Goal: Information Seeking & Learning: Check status

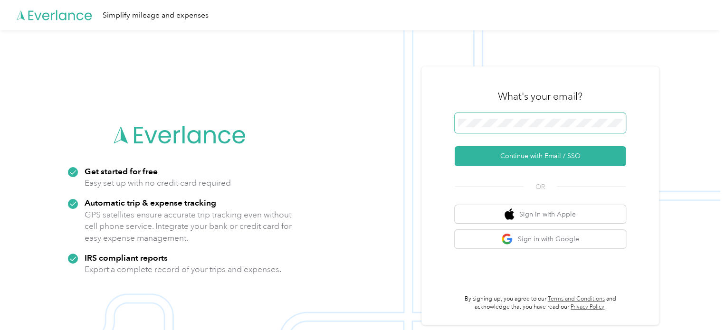
click at [537, 130] on span at bounding box center [540, 123] width 171 height 20
click at [539, 127] on span at bounding box center [540, 123] width 171 height 20
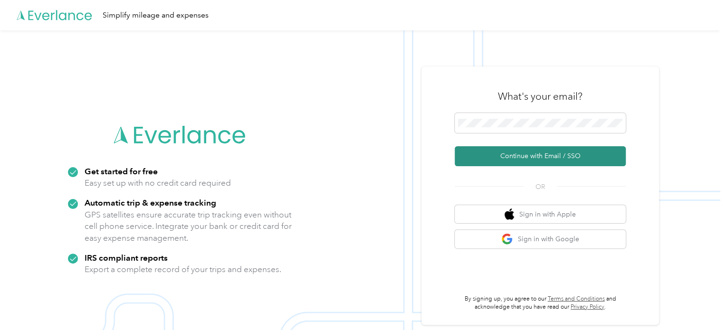
click at [548, 161] on button "Continue with Email / SSO" at bounding box center [540, 156] width 171 height 20
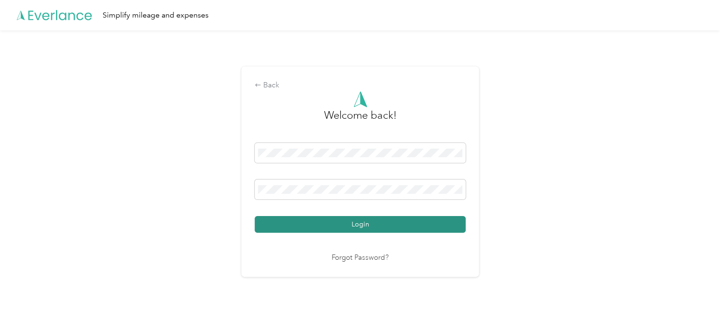
click at [388, 224] on button "Login" at bounding box center [360, 224] width 211 height 17
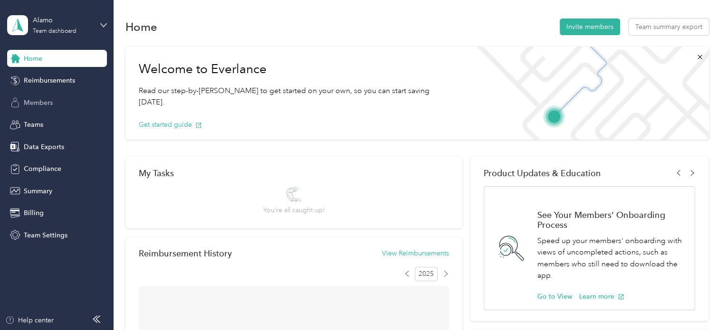
click at [33, 102] on span "Members" at bounding box center [38, 103] width 29 height 10
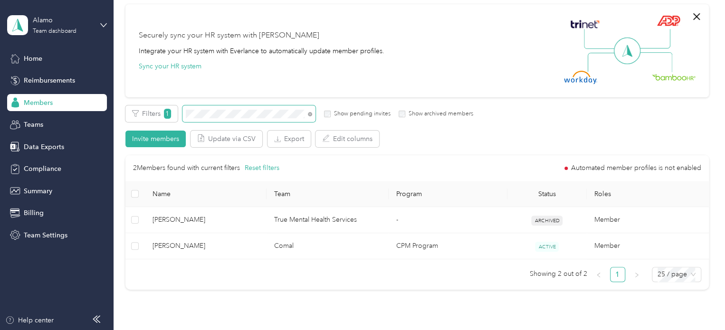
scroll to position [95, 0]
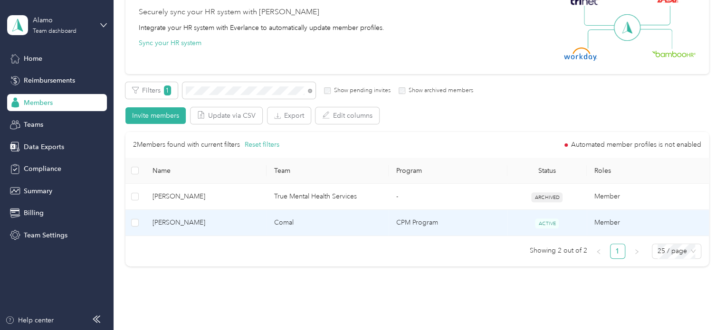
click at [343, 225] on td "Comal" at bounding box center [328, 223] width 122 height 26
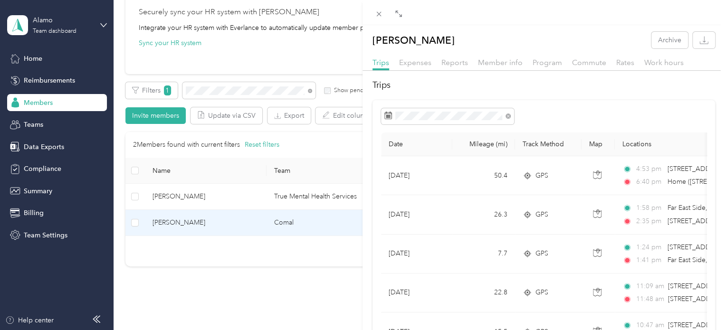
click at [399, 21] on div at bounding box center [544, 12] width 363 height 25
click at [399, 17] on icon at bounding box center [400, 15] width 3 height 3
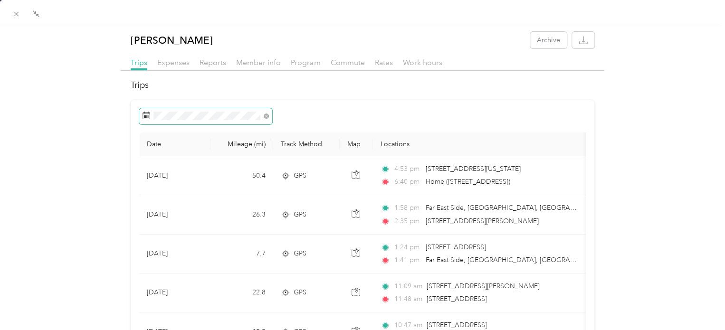
click at [231, 121] on span at bounding box center [205, 116] width 133 height 16
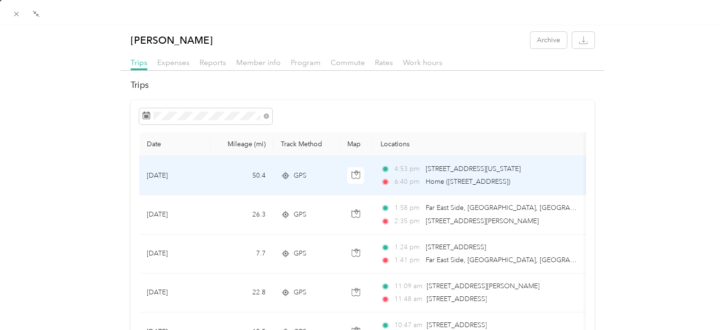
click at [437, 176] on div "4:53 pm [STREET_ADDRESS][US_STATE] 6:40 pm Home ([STREET_ADDRESS])" at bounding box center [481, 175] width 200 height 23
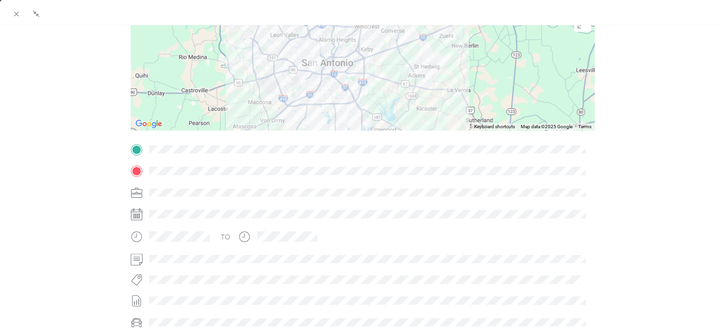
scroll to position [48, 0]
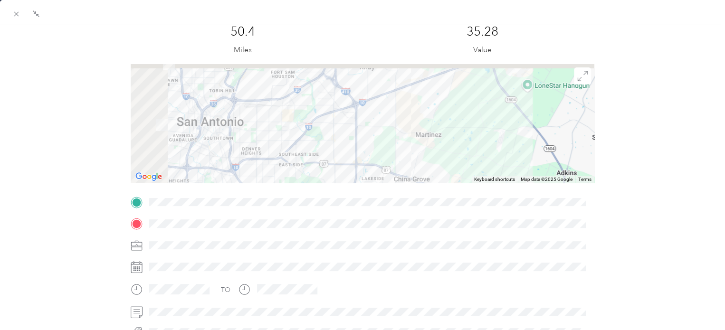
drag, startPoint x: 246, startPoint y: 105, endPoint x: 336, endPoint y: 182, distance: 119.0
click at [336, 182] on div at bounding box center [362, 123] width 463 height 119
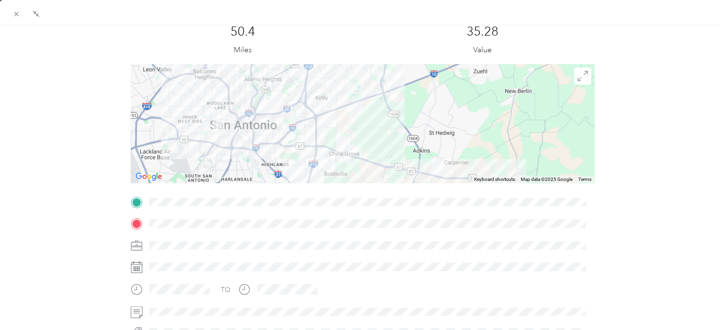
drag, startPoint x: 336, startPoint y: 133, endPoint x: 415, endPoint y: 102, distance: 85.6
click at [415, 102] on div at bounding box center [362, 123] width 463 height 119
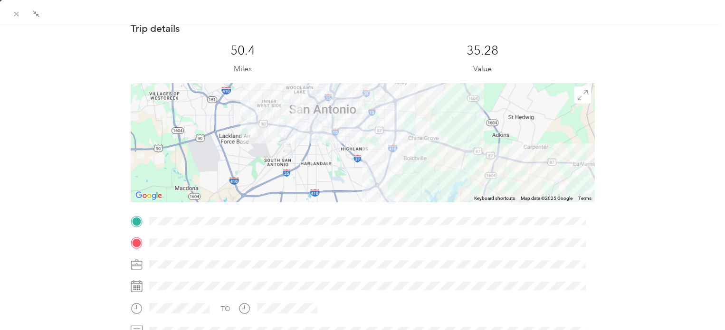
scroll to position [0, 0]
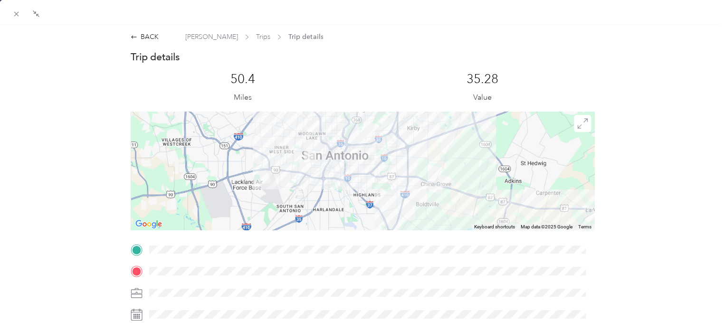
drag, startPoint x: 447, startPoint y: 152, endPoint x: 455, endPoint y: 179, distance: 28.3
click at [455, 179] on div at bounding box center [362, 171] width 463 height 119
drag, startPoint x: 577, startPoint y: 167, endPoint x: 576, endPoint y: 157, distance: 10.1
click at [576, 157] on div at bounding box center [362, 171] width 463 height 119
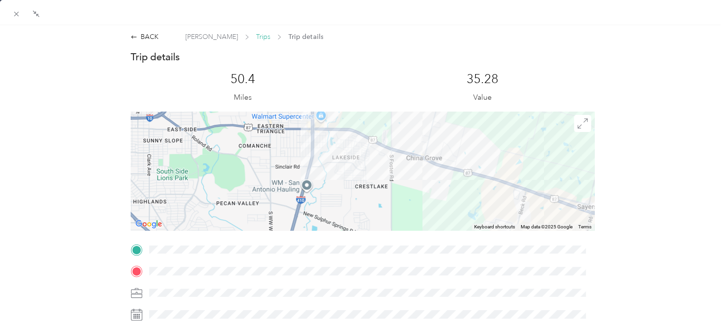
click at [261, 34] on span "Trips" at bounding box center [263, 37] width 14 height 10
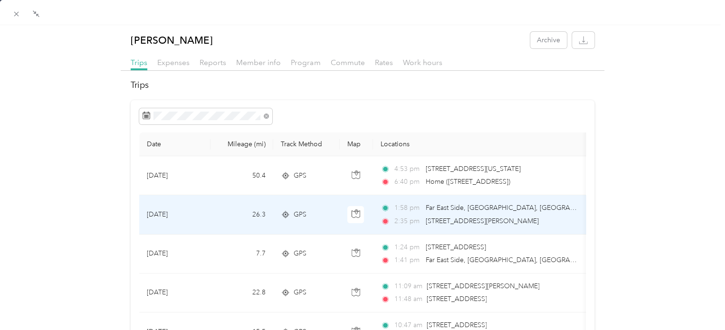
click at [509, 218] on span "[STREET_ADDRESS][PERSON_NAME]" at bounding box center [482, 221] width 113 height 8
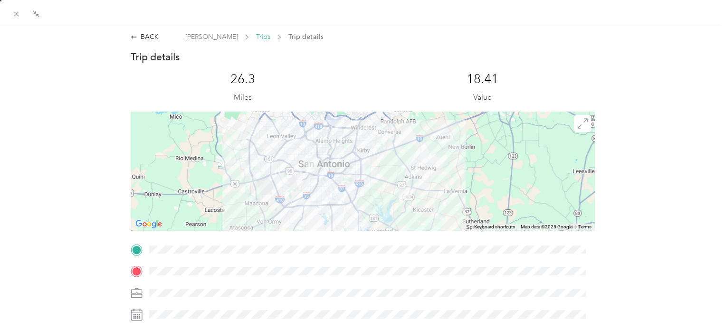
click at [256, 36] on span "Trips" at bounding box center [263, 37] width 14 height 10
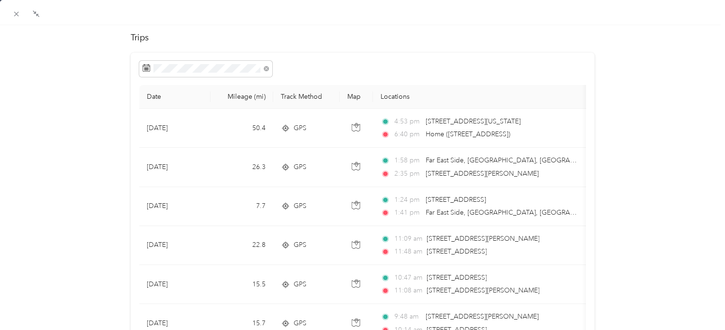
scroll to position [95, 0]
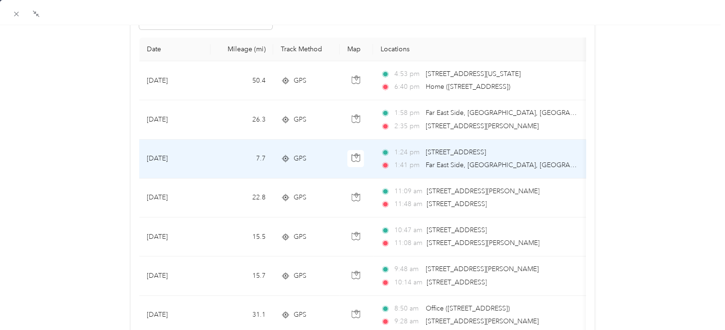
click at [483, 157] on div "1:24 pm [STREET_ADDRESS] 1:41 pm [GEOGRAPHIC_DATA], [GEOGRAPHIC_DATA], [GEOGRAP…" at bounding box center [481, 158] width 200 height 23
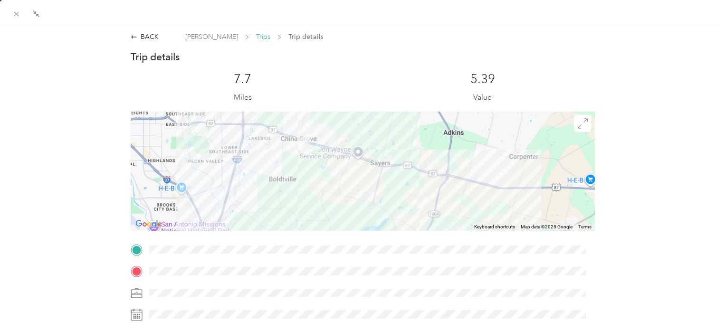
click at [262, 38] on span "Trips" at bounding box center [263, 37] width 14 height 10
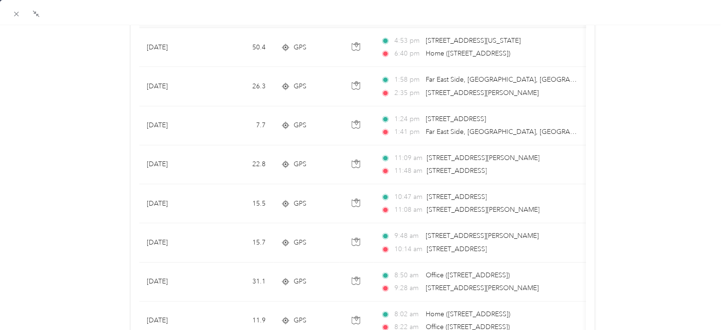
scroll to position [143, 0]
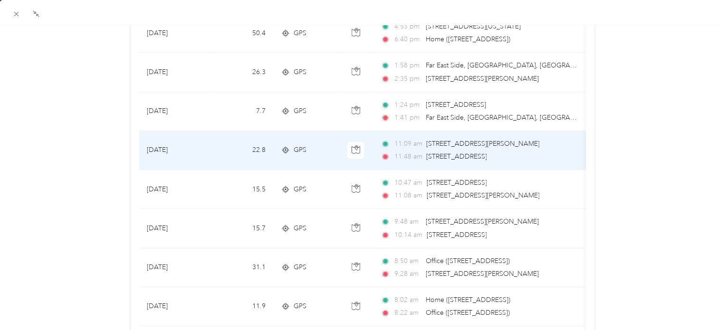
click at [483, 152] on span "[STREET_ADDRESS]" at bounding box center [456, 157] width 60 height 10
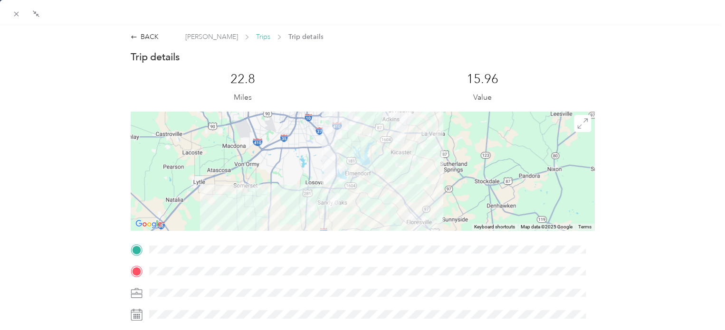
click at [256, 36] on span "Trips" at bounding box center [263, 37] width 14 height 10
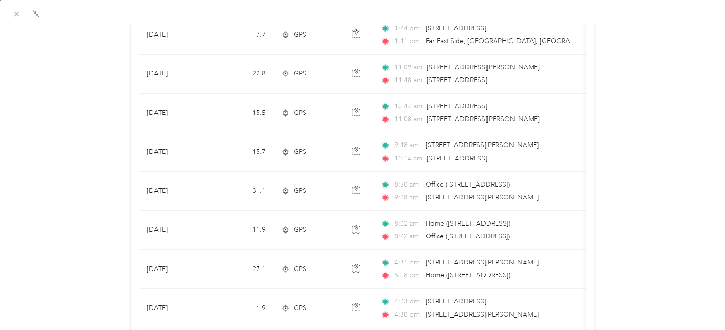
scroll to position [285, 0]
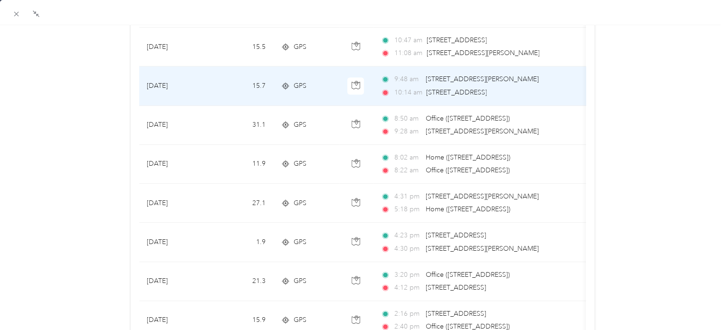
click at [454, 86] on div "9:48 am [STREET_ADDRESS][PERSON_NAME] 10:14 am [STREET_ADDRESS]" at bounding box center [481, 85] width 200 height 23
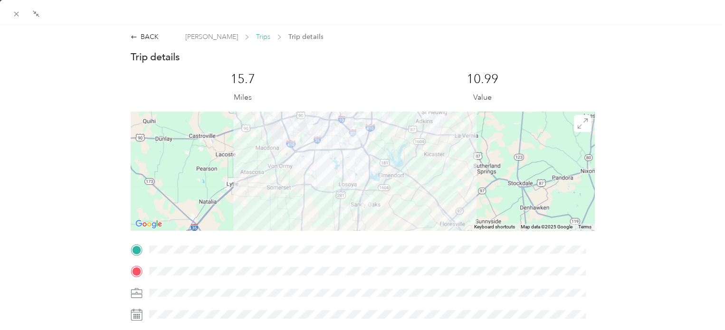
click at [257, 38] on span "Trips" at bounding box center [263, 37] width 14 height 10
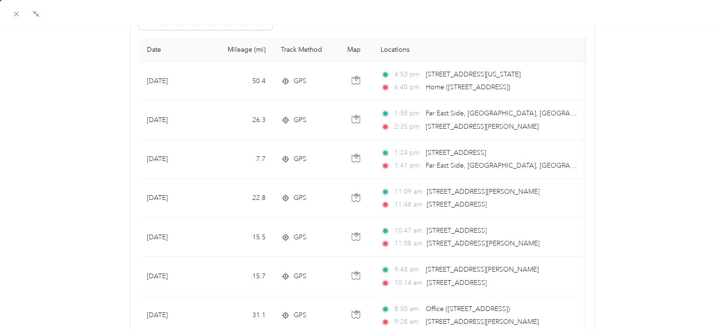
scroll to position [95, 0]
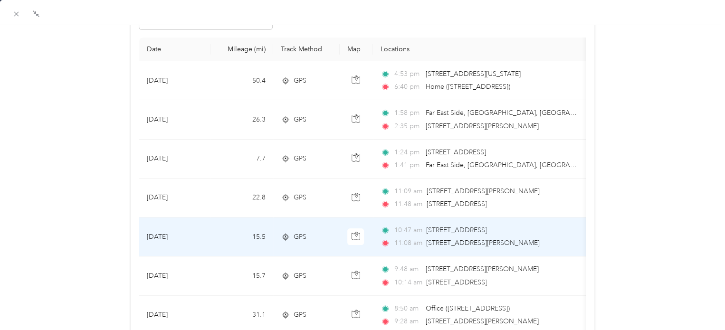
click at [500, 239] on span "[STREET_ADDRESS][PERSON_NAME]" at bounding box center [482, 243] width 113 height 8
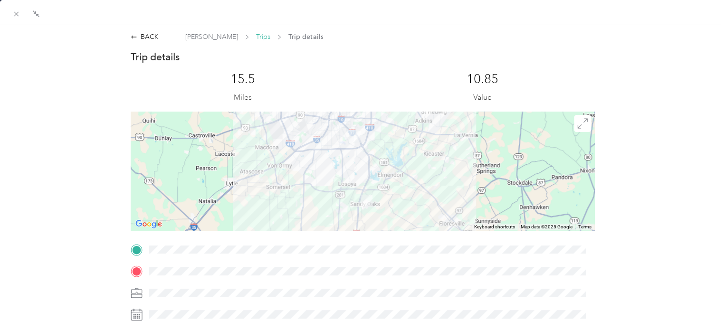
click at [257, 37] on span "Trips" at bounding box center [263, 37] width 14 height 10
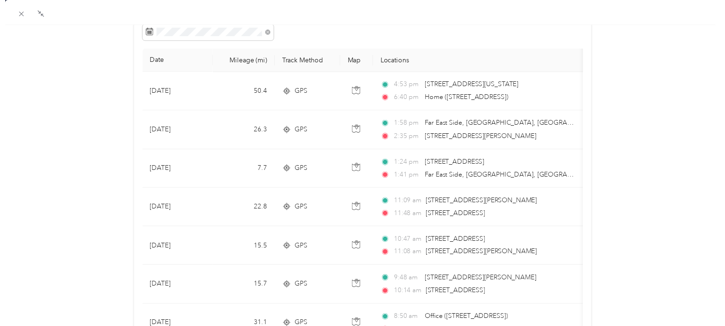
scroll to position [95, 0]
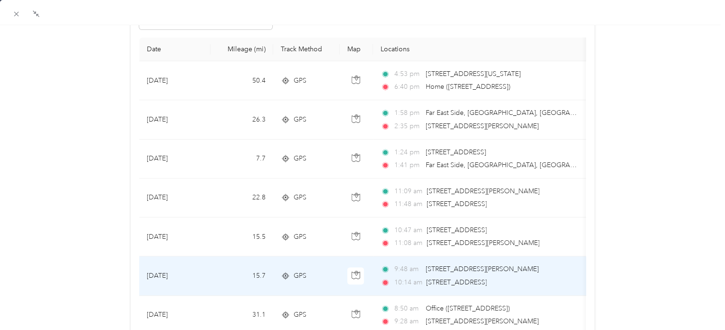
click at [436, 272] on span "[STREET_ADDRESS][PERSON_NAME]" at bounding box center [482, 269] width 113 height 8
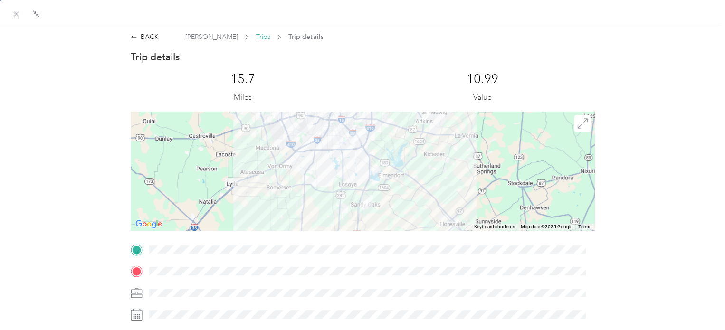
click at [256, 38] on span "Trips" at bounding box center [263, 37] width 14 height 10
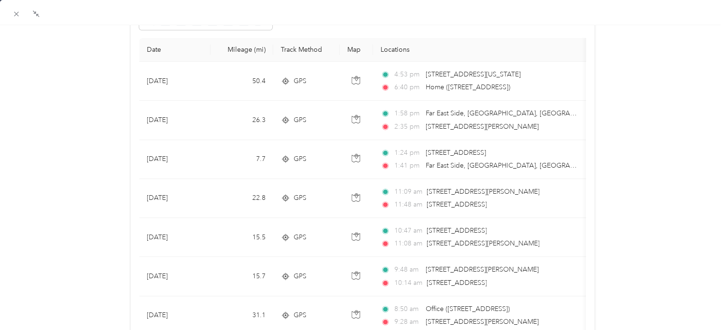
scroll to position [95, 0]
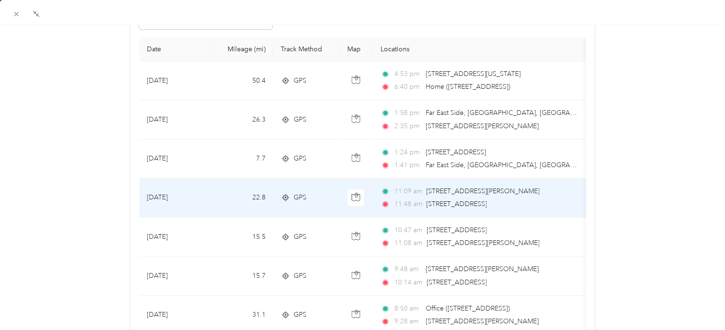
click at [441, 190] on span "[STREET_ADDRESS][PERSON_NAME]" at bounding box center [482, 191] width 113 height 8
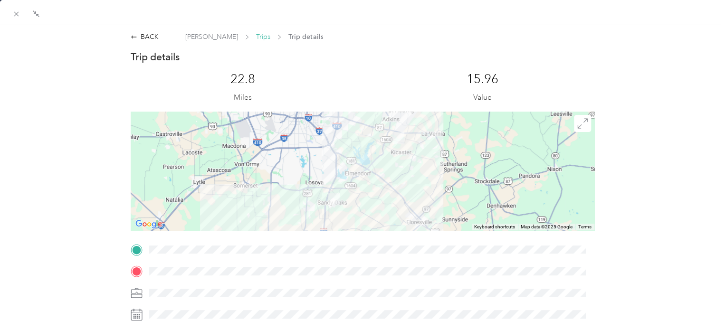
click at [262, 36] on span "Trips" at bounding box center [263, 37] width 14 height 10
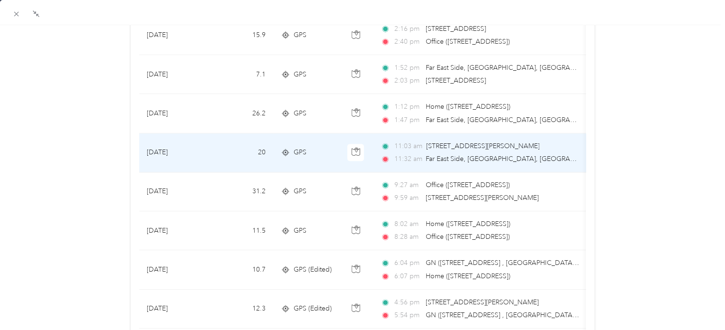
click at [488, 149] on span "[STREET_ADDRESS][PERSON_NAME]" at bounding box center [482, 146] width 113 height 10
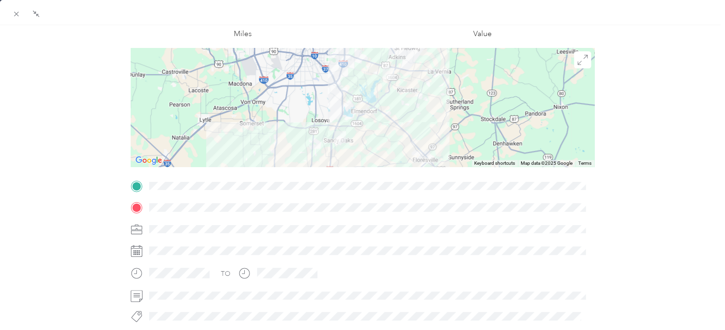
scroll to position [48, 0]
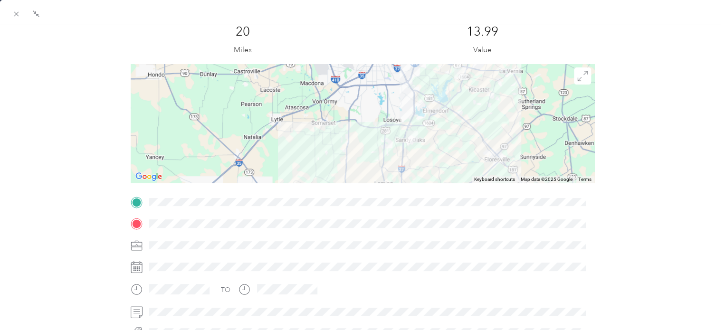
drag, startPoint x: 468, startPoint y: 111, endPoint x: 453, endPoint y: 157, distance: 47.9
click at [453, 157] on div at bounding box center [362, 123] width 463 height 119
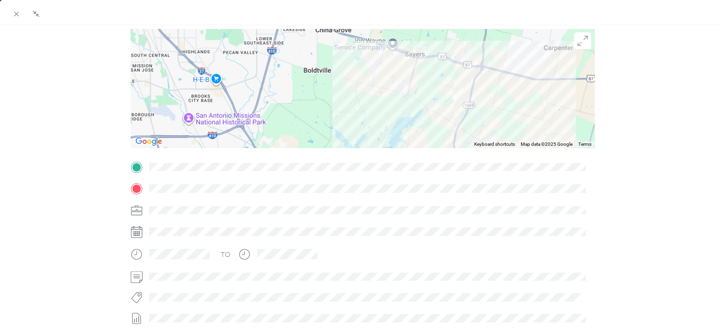
scroll to position [0, 0]
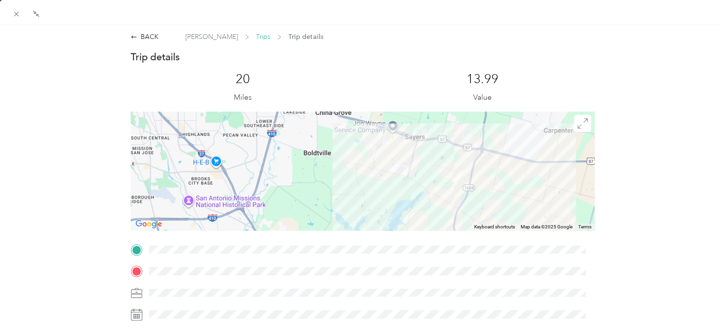
click at [259, 38] on span "Trips" at bounding box center [263, 37] width 14 height 10
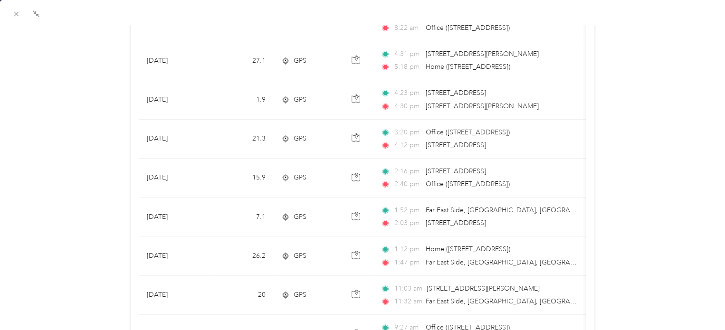
scroll to position [475, 0]
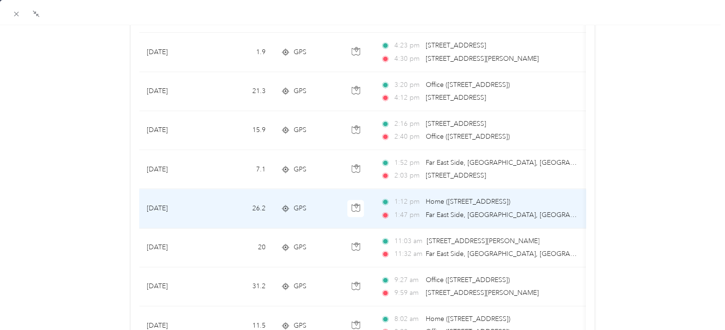
click at [459, 210] on span "Far East Side, [GEOGRAPHIC_DATA], [GEOGRAPHIC_DATA]" at bounding box center [503, 215] width 154 height 10
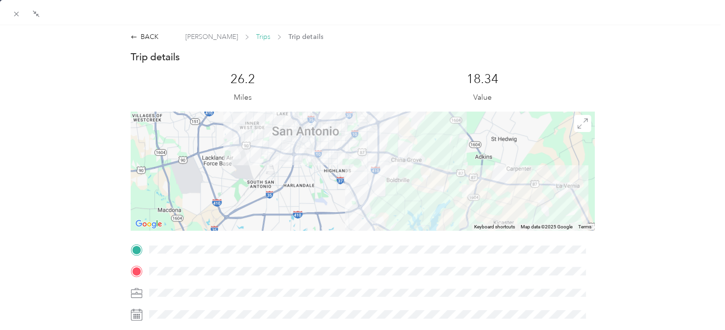
click at [256, 33] on span "Trips" at bounding box center [263, 37] width 14 height 10
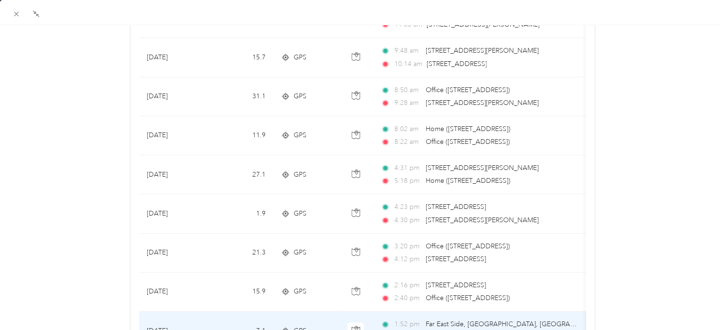
scroll to position [285, 0]
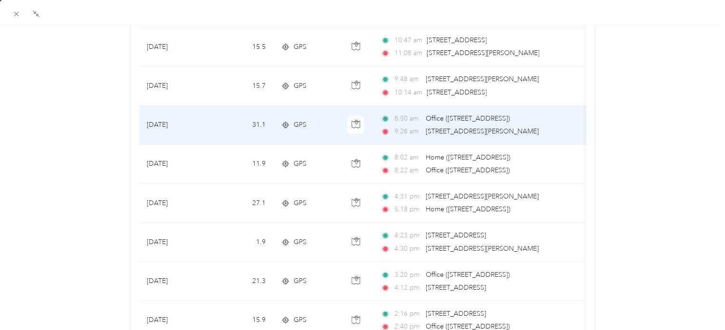
click at [490, 122] on span "Office ([STREET_ADDRESS])" at bounding box center [468, 119] width 84 height 10
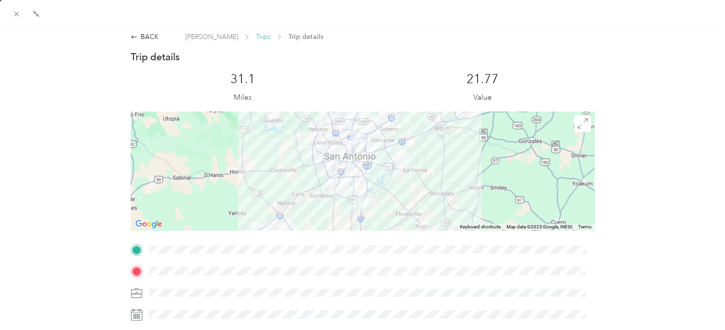
click at [260, 40] on span "Trips" at bounding box center [263, 37] width 14 height 10
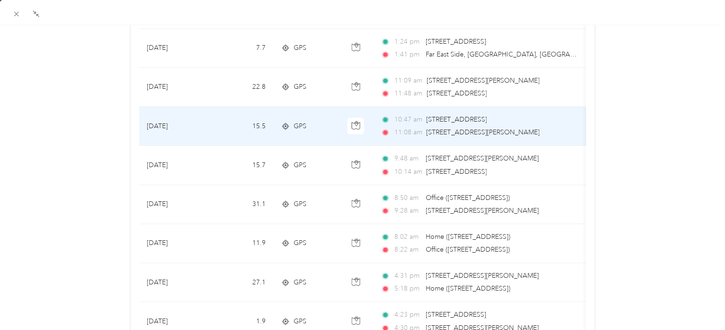
scroll to position [190, 0]
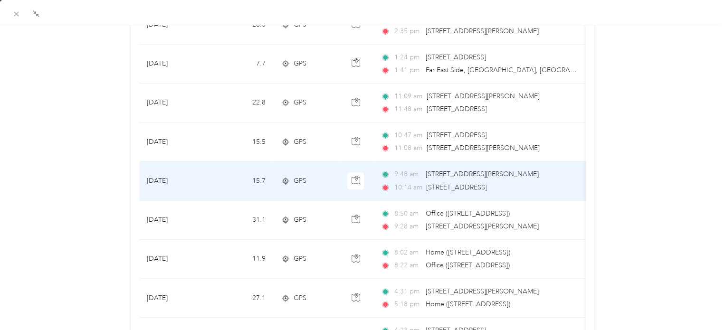
click at [517, 177] on span "[STREET_ADDRESS][PERSON_NAME]" at bounding box center [482, 174] width 113 height 8
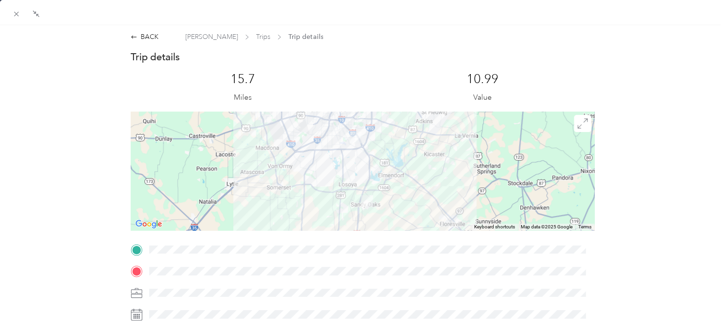
click at [263, 42] on div "BACK [PERSON_NAME] Trips Trip details Trip details This trip cannot be edited b…" at bounding box center [362, 282] width 483 height 501
click at [259, 37] on span "Trips" at bounding box center [263, 37] width 14 height 10
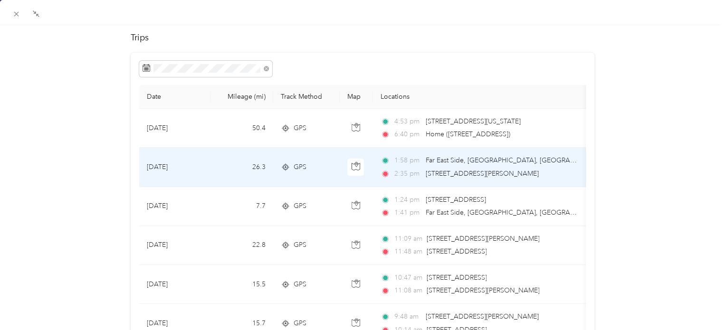
scroll to position [95, 0]
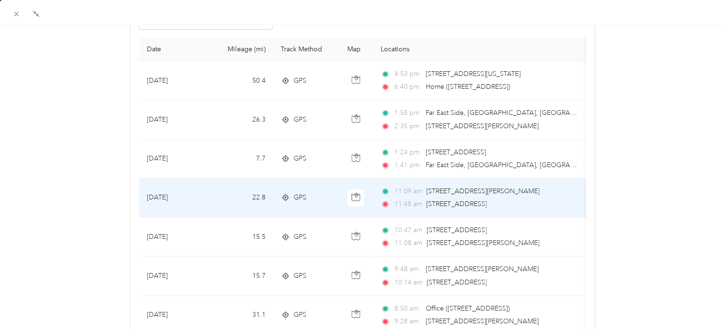
click at [487, 199] on span "[STREET_ADDRESS]" at bounding box center [456, 204] width 60 height 10
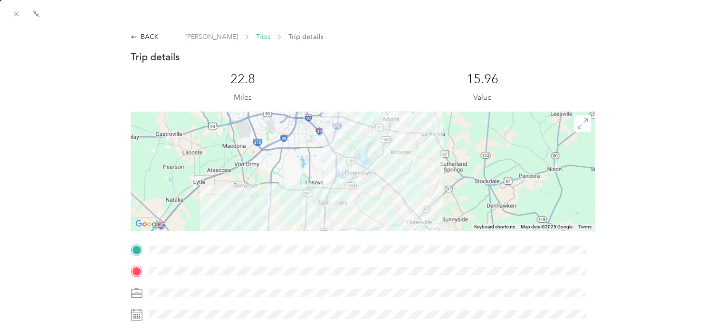
click at [258, 38] on span "Trips" at bounding box center [263, 37] width 14 height 10
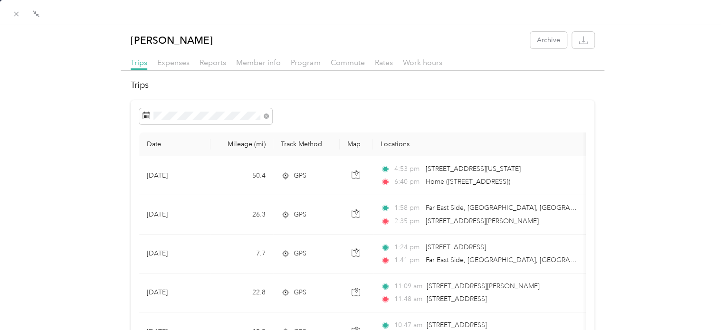
click at [8, 330] on div "Drag to resize Click to close [PERSON_NAME] Archive Trips Expenses Reports Memb…" at bounding box center [360, 330] width 720 height 0
click at [13, 14] on icon at bounding box center [16, 14] width 8 height 8
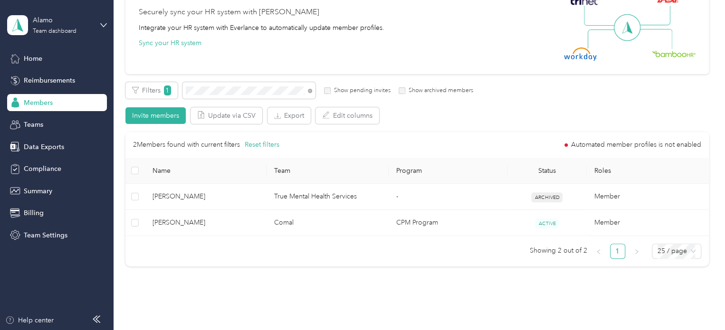
click at [290, 66] on div "Securely sync your HR system with Everlance Integrate your HR system with Everl…" at bounding box center [417, 27] width 584 height 93
click at [310, 91] on icon at bounding box center [310, 91] width 4 height 4
click at [546, 104] on div "Filters Show pending invites Show archived members Invite members Update via CS…" at bounding box center [417, 103] width 584 height 42
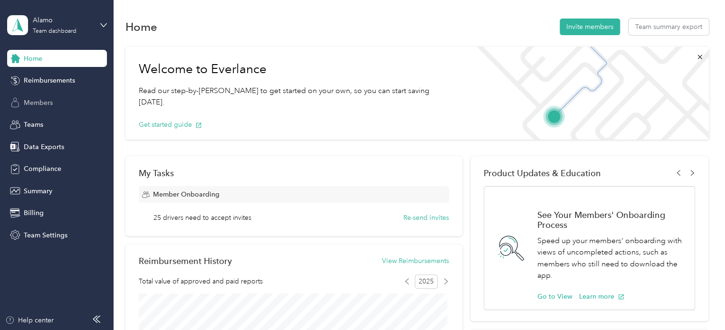
click at [35, 102] on span "Members" at bounding box center [38, 103] width 29 height 10
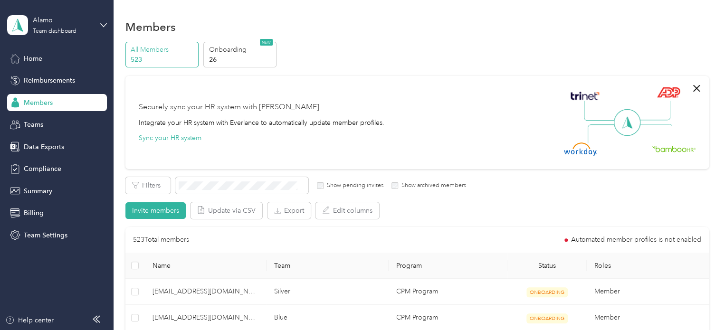
click at [241, 179] on span at bounding box center [241, 185] width 133 height 17
click at [245, 179] on span at bounding box center [241, 185] width 133 height 17
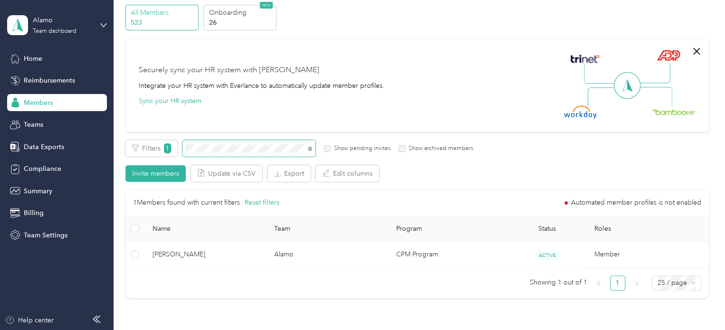
scroll to position [48, 0]
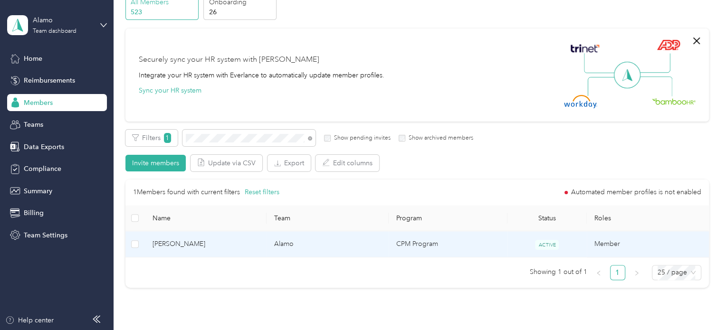
click at [461, 235] on td "CPM Program" at bounding box center [448, 244] width 119 height 26
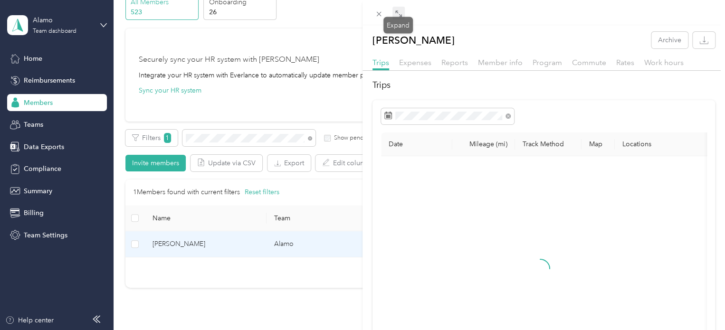
click at [395, 12] on icon at bounding box center [399, 14] width 8 height 8
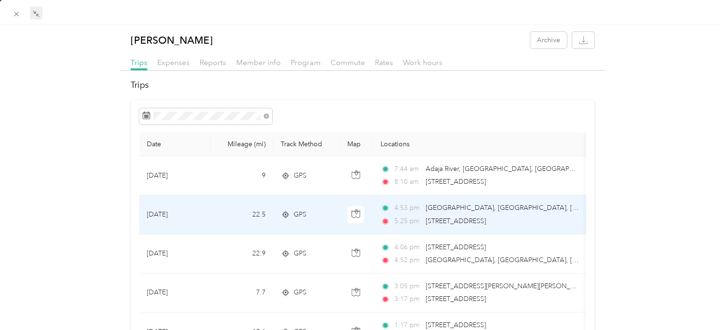
click at [472, 211] on span "SW Loop 410, Springvale, San Antonio, TX" at bounding box center [532, 208] width 213 height 8
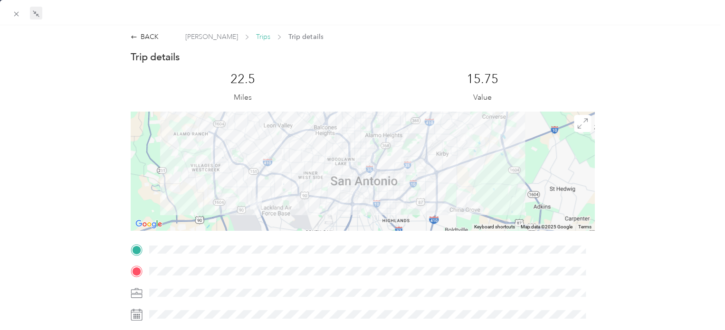
click at [256, 38] on span "Trips" at bounding box center [263, 37] width 14 height 10
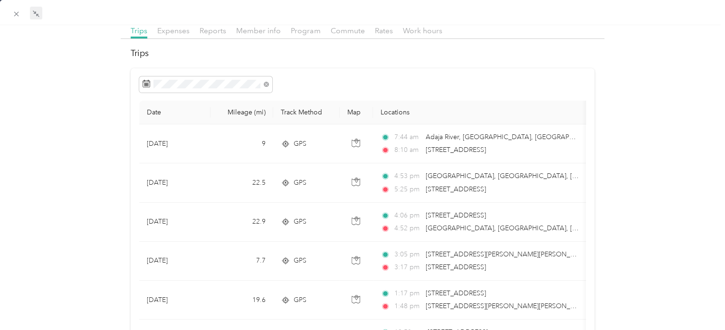
scroll to position [48, 0]
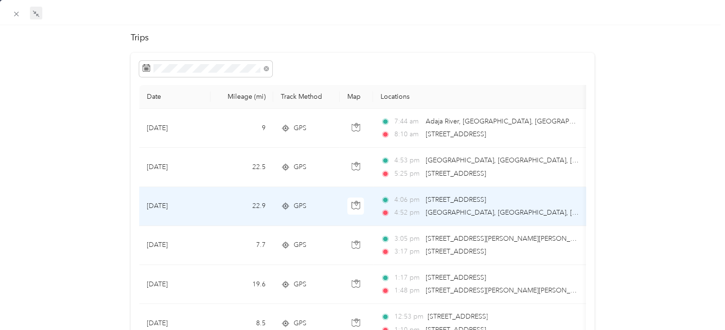
click at [519, 208] on span "SW Loop 410, Springvale, San Antonio, TX" at bounding box center [503, 213] width 154 height 10
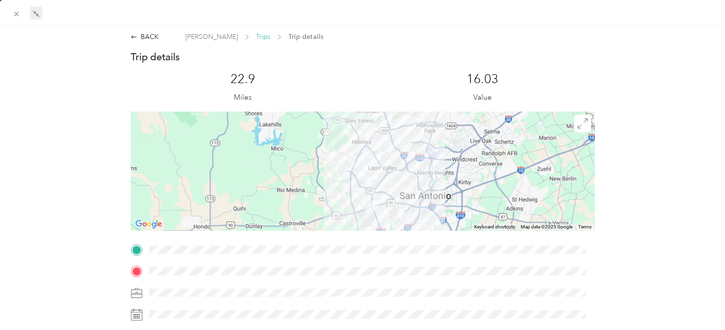
click at [256, 34] on span "Trips" at bounding box center [263, 37] width 14 height 10
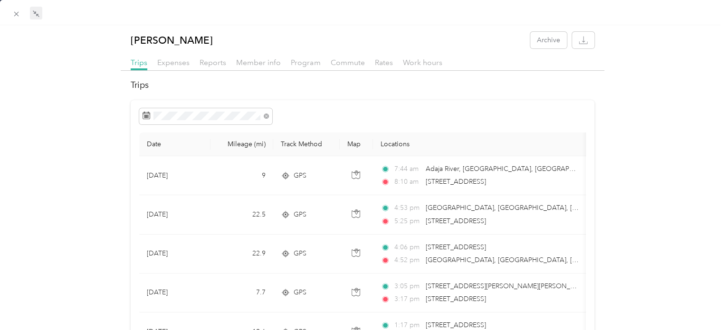
scroll to position [95, 0]
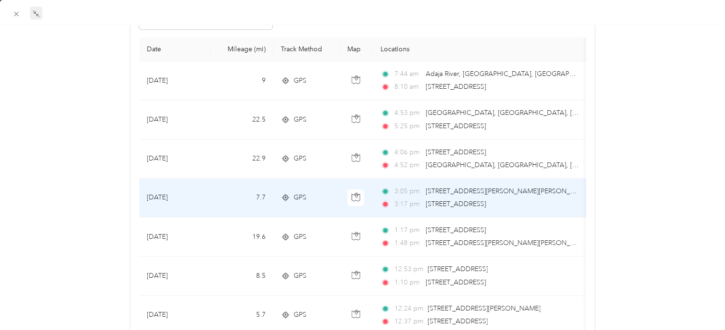
click at [461, 200] on span "303 Cedarhurst Dr, Springvale, San Antonio, TX" at bounding box center [456, 204] width 60 height 8
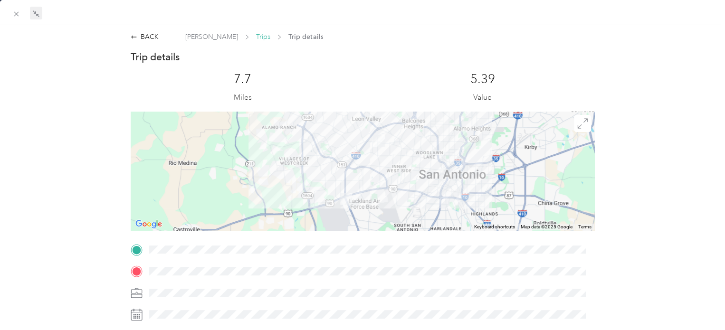
click at [256, 39] on span "Trips" at bounding box center [263, 37] width 14 height 10
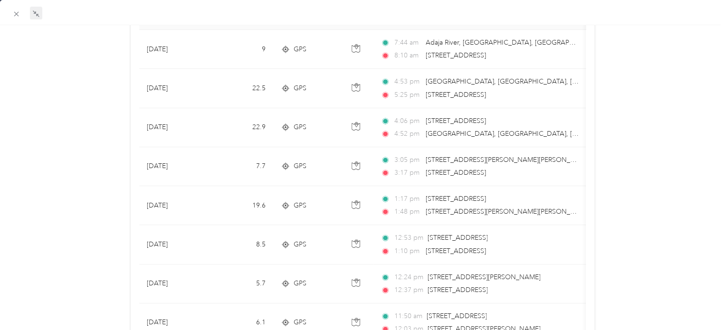
scroll to position [143, 0]
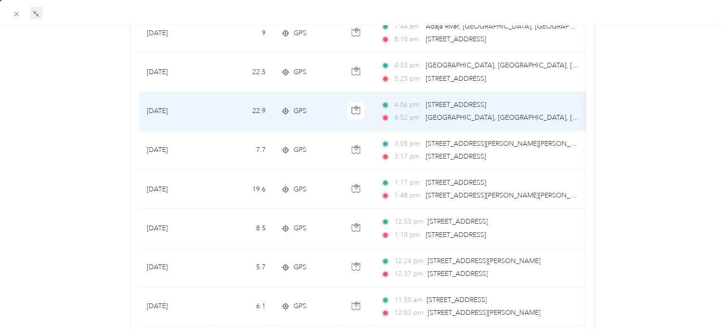
click at [478, 114] on span "SW Loop 410, Springvale, San Antonio, TX" at bounding box center [532, 118] width 213 height 8
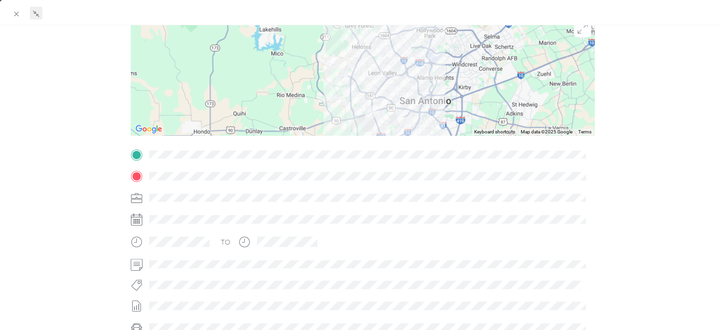
scroll to position [48, 0]
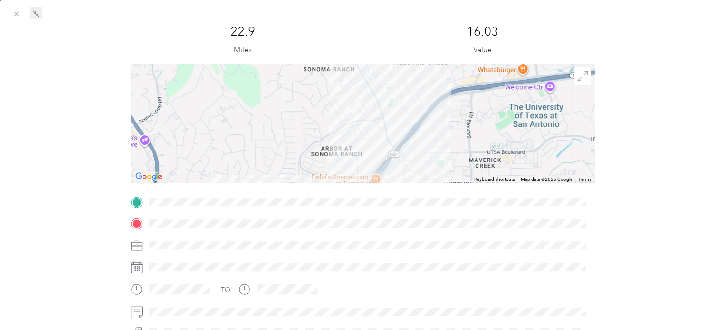
drag, startPoint x: 334, startPoint y: 78, endPoint x: 340, endPoint y: 123, distance: 45.6
click at [340, 123] on div at bounding box center [362, 123] width 463 height 119
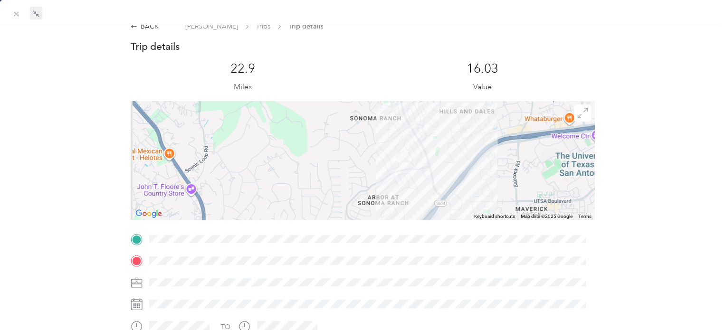
scroll to position [0, 0]
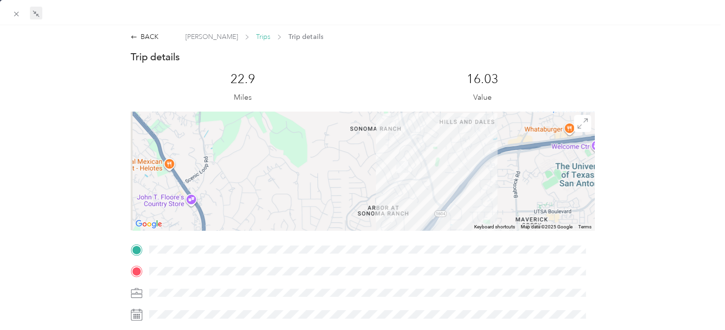
click at [256, 36] on span "Trips" at bounding box center [263, 37] width 14 height 10
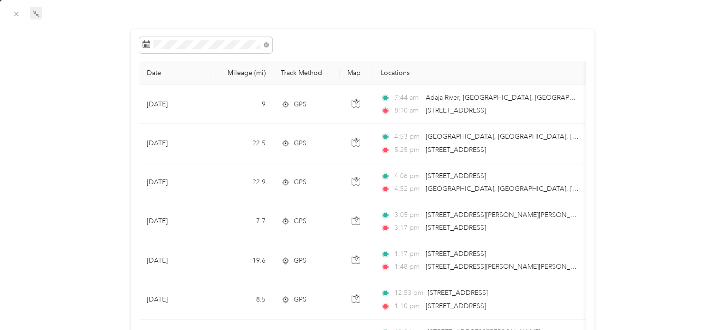
scroll to position [95, 0]
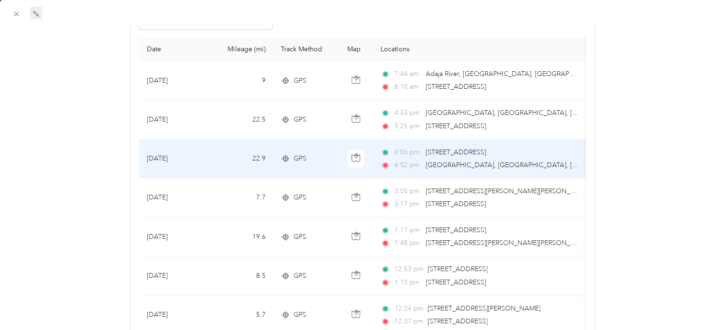
click at [488, 160] on span "SW Loop 410, Springvale, San Antonio, TX" at bounding box center [503, 165] width 154 height 10
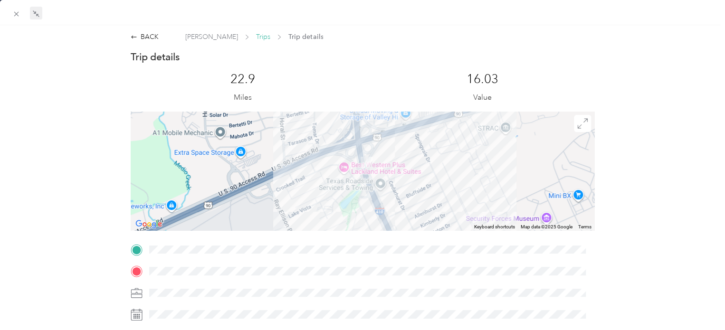
click at [256, 40] on span "Trips" at bounding box center [263, 37] width 14 height 10
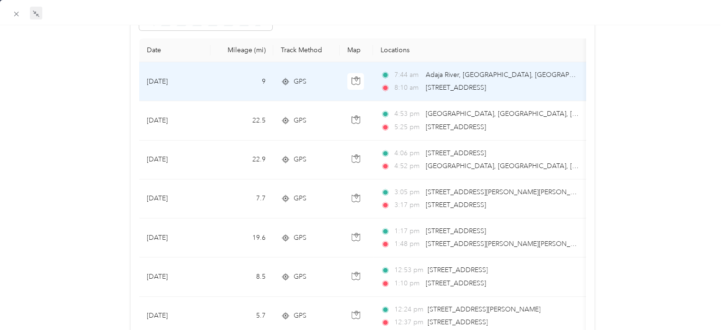
scroll to position [95, 0]
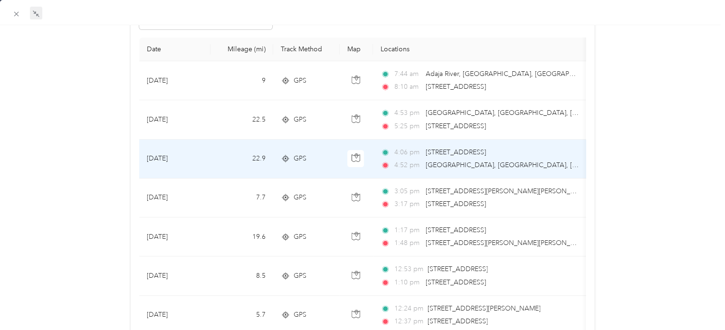
click at [497, 162] on span "SW Loop 410, Springvale, San Antonio, TX" at bounding box center [532, 165] width 213 height 8
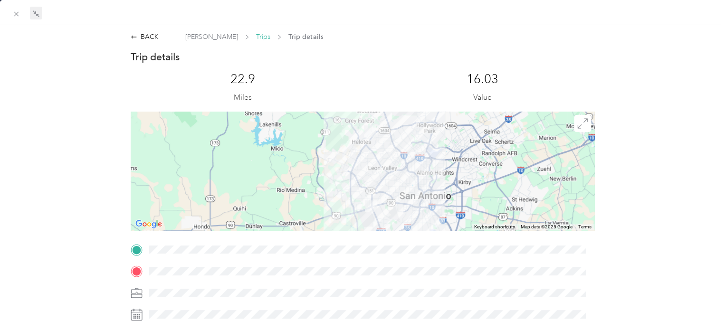
click at [256, 38] on span "Trips" at bounding box center [263, 37] width 14 height 10
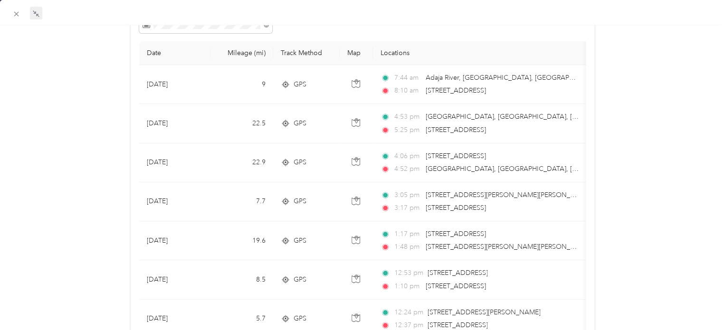
scroll to position [95, 0]
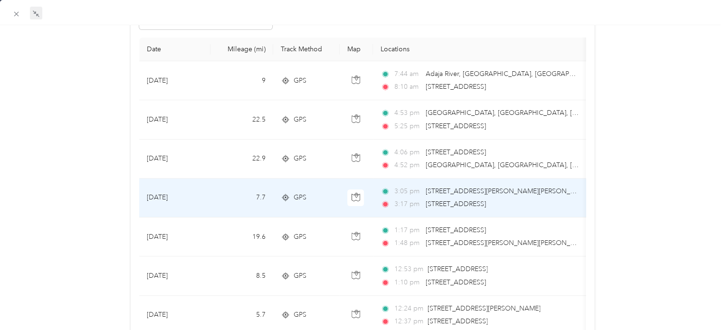
click at [486, 199] on span "303 Cedarhurst Dr, Springvale, San Antonio, TX" at bounding box center [456, 204] width 60 height 10
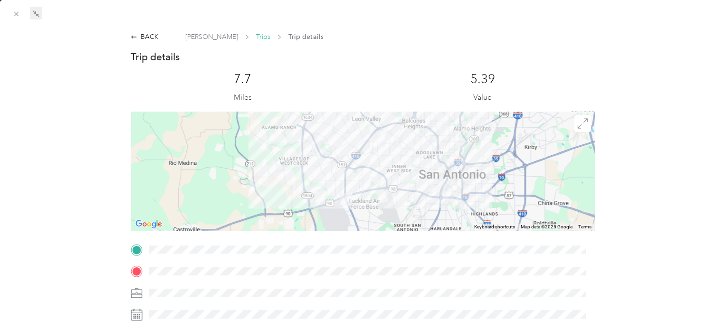
click at [256, 38] on span "Trips" at bounding box center [263, 37] width 14 height 10
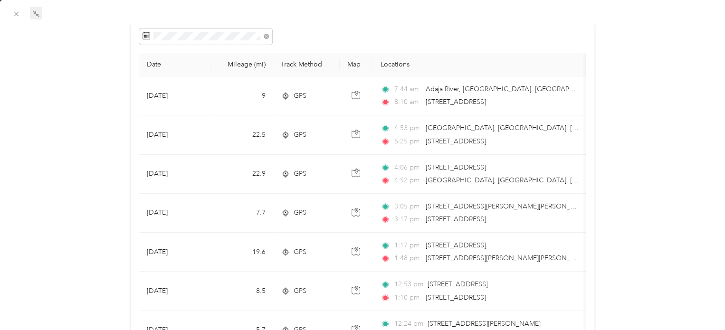
scroll to position [95, 0]
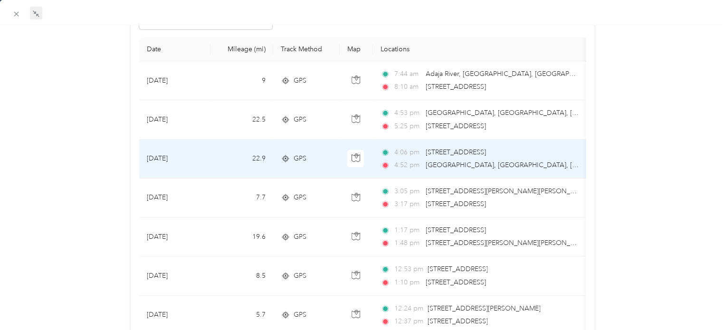
click at [470, 156] on span "14927 Rio Rancho Way, Northwest Side, San Antonio, TX" at bounding box center [456, 152] width 60 height 10
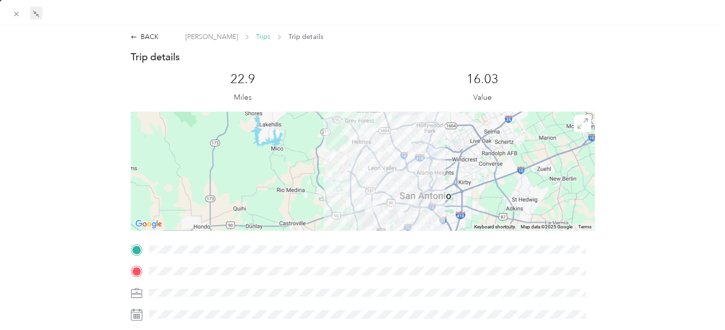
click at [256, 36] on span "Trips" at bounding box center [263, 37] width 14 height 10
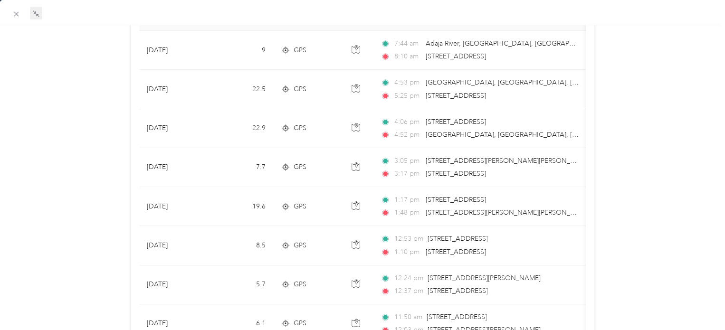
scroll to position [95, 0]
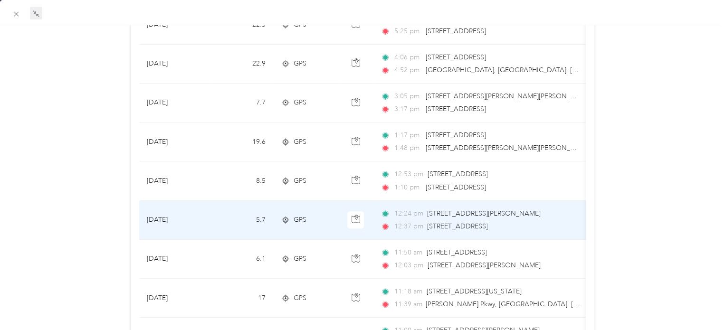
scroll to position [238, 0]
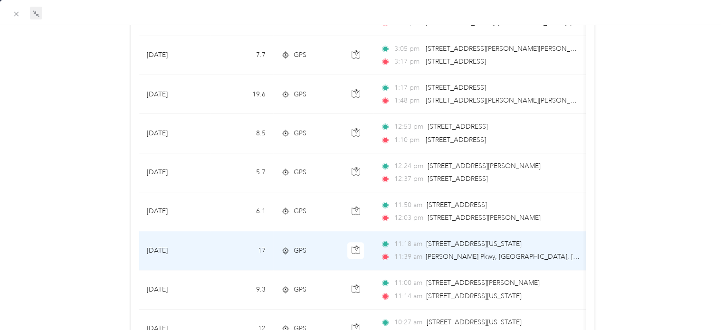
click at [527, 250] on div "11:18 am 104 Oklahoma St, Los Jardines, San Antonio, TX 11:39 am Hollimon Pkwy,…" at bounding box center [481, 250] width 200 height 23
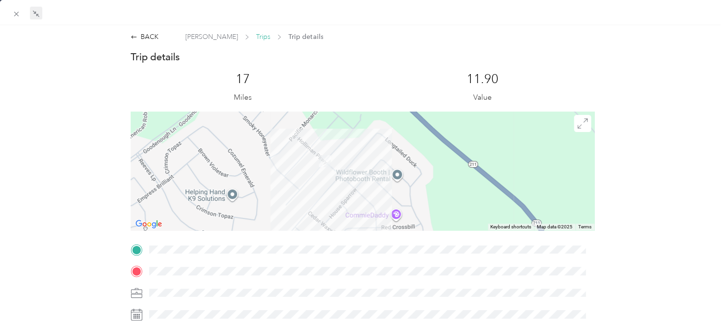
click at [256, 33] on span "Trips" at bounding box center [263, 37] width 14 height 10
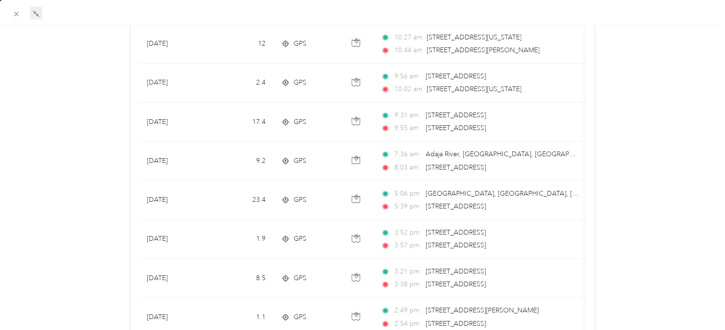
scroll to position [570, 0]
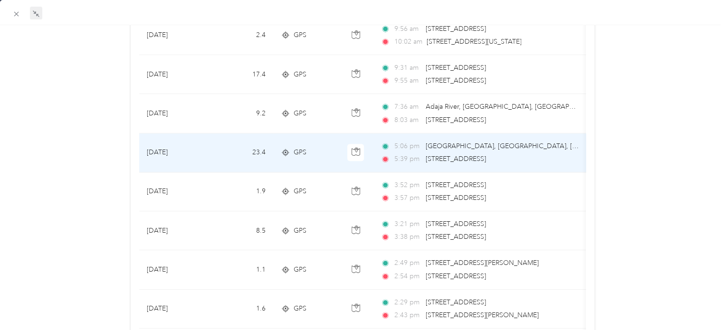
click at [486, 157] on span "5710 Verracio Ct, Northeast Side, San Antonio, TX" at bounding box center [456, 159] width 60 height 8
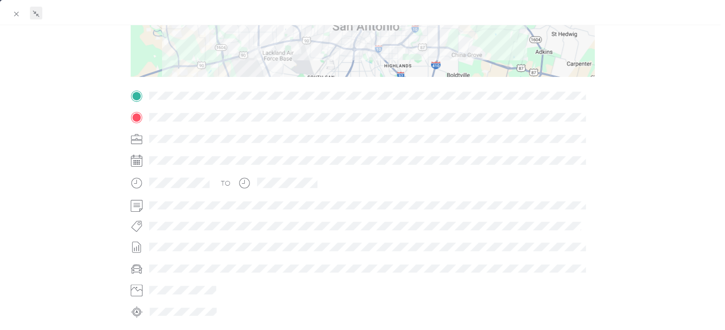
scroll to position [92, 0]
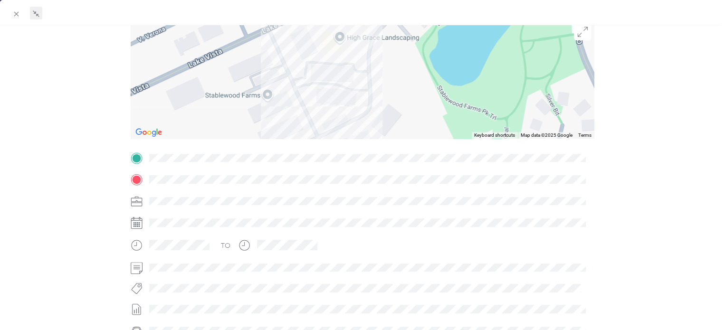
drag, startPoint x: 360, startPoint y: 110, endPoint x: 358, endPoint y: 53, distance: 57.1
click at [360, 58] on div at bounding box center [359, 165] width 7 height 330
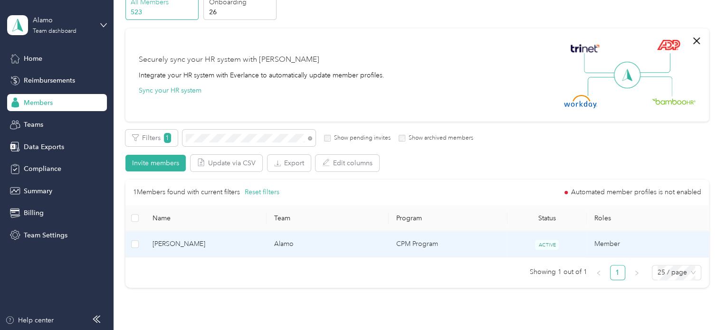
click at [249, 249] on span "Aron Lozano" at bounding box center [206, 244] width 107 height 10
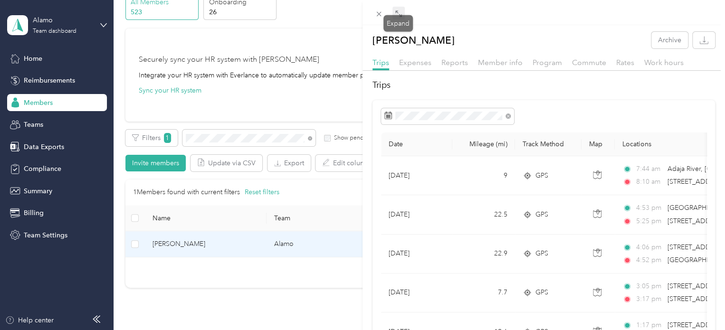
click at [399, 12] on icon at bounding box center [399, 14] width 8 height 8
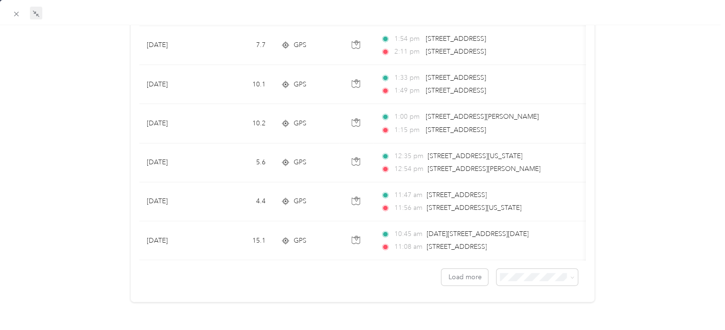
scroll to position [884, 0]
click at [541, 305] on div "50 per load" at bounding box center [531, 304] width 68 height 10
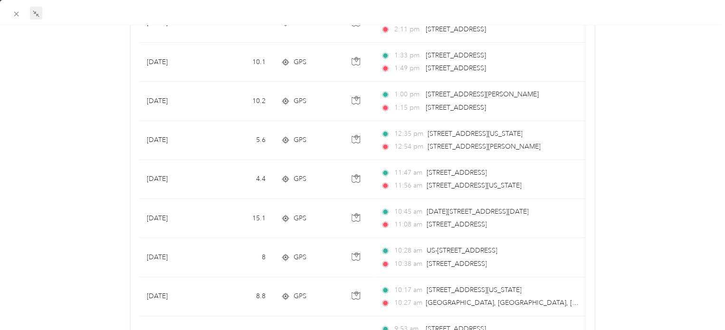
scroll to position [912, 0]
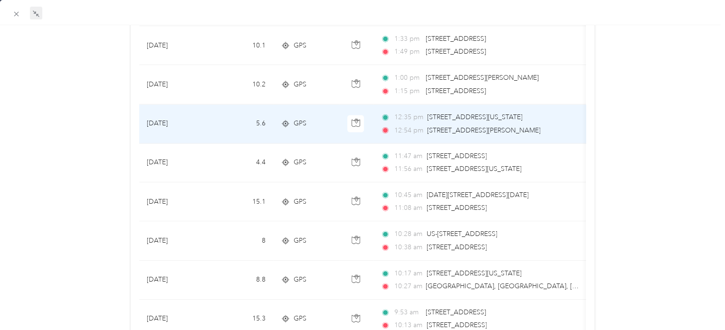
click at [494, 126] on span "4011 Sherril Brook Rd, Woodlawn Hills, San Antonio, TX" at bounding box center [483, 130] width 113 height 8
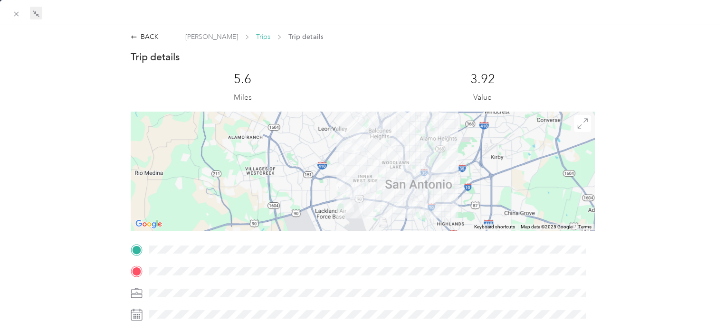
click at [256, 39] on span "Trips" at bounding box center [263, 37] width 14 height 10
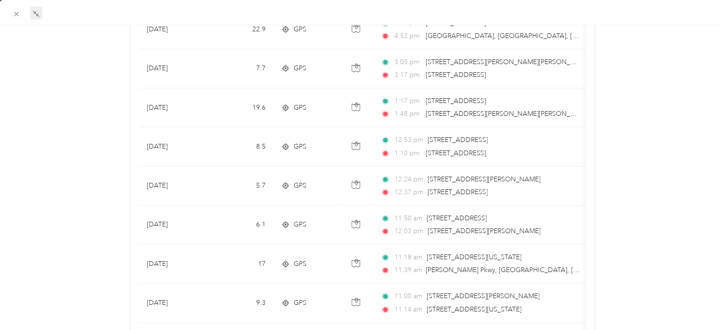
scroll to position [238, 0]
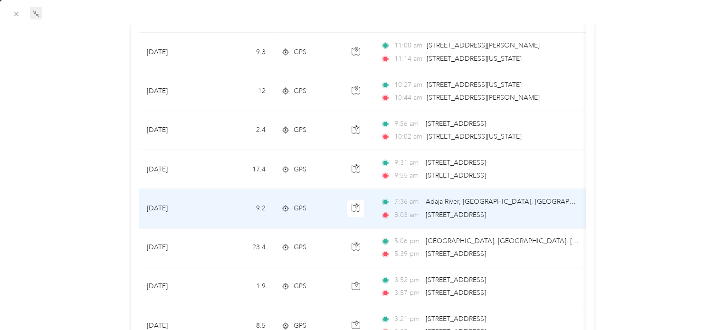
click at [482, 211] on span "8626 Tesoro Dr, San Antonio, TX" at bounding box center [456, 215] width 60 height 8
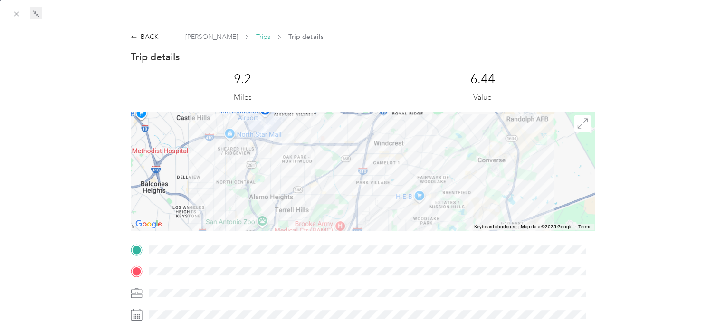
click at [256, 38] on span "Trips" at bounding box center [263, 37] width 14 height 10
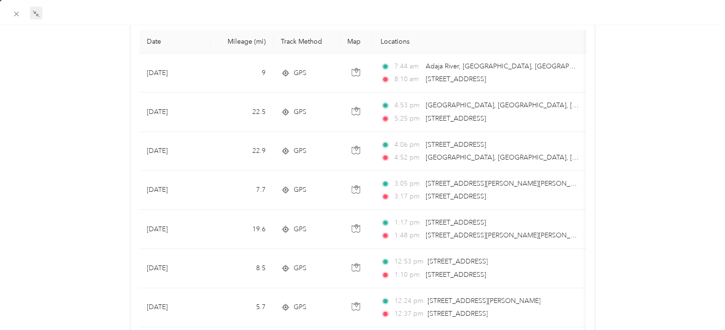
scroll to position [143, 0]
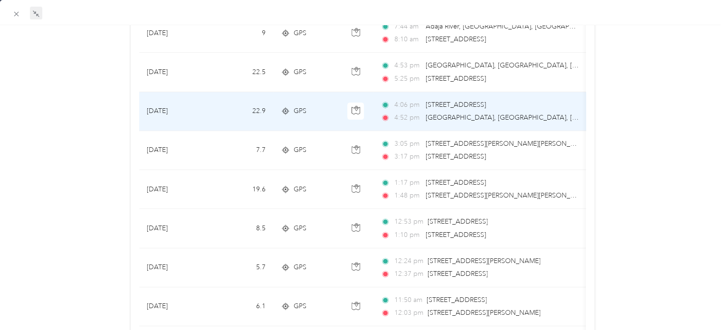
click at [483, 113] on span "SW Loop 410, Springvale, San Antonio, TX" at bounding box center [503, 118] width 154 height 10
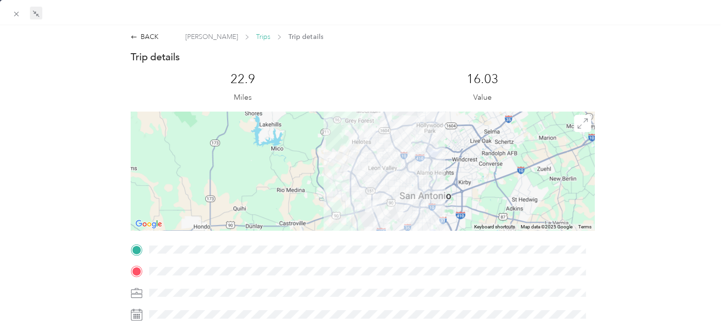
click at [256, 38] on span "Trips" at bounding box center [263, 37] width 14 height 10
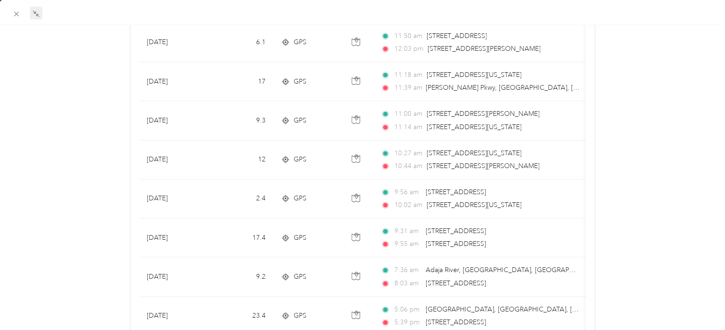
scroll to position [428, 0]
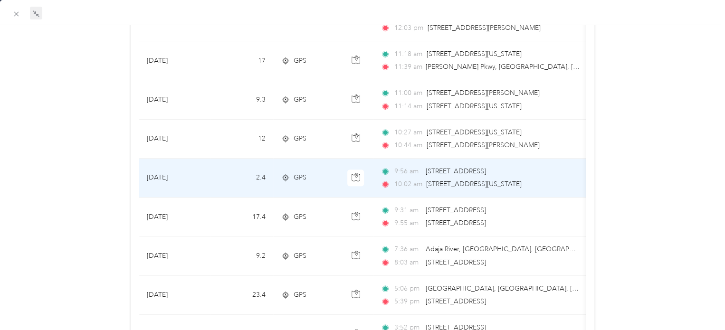
click at [468, 180] on span "104 Oklahoma St, Los Jardines, San Antonio, TX" at bounding box center [473, 184] width 95 height 8
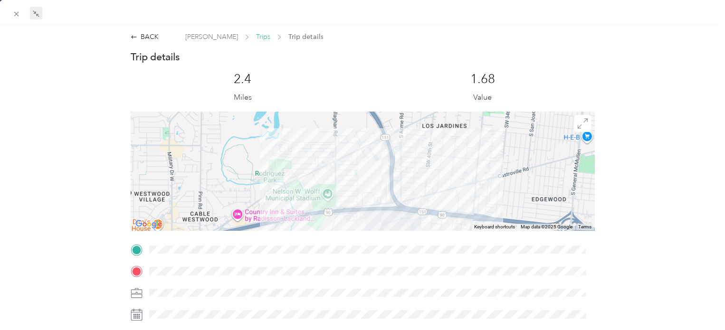
click at [256, 38] on span "Trips" at bounding box center [263, 37] width 14 height 10
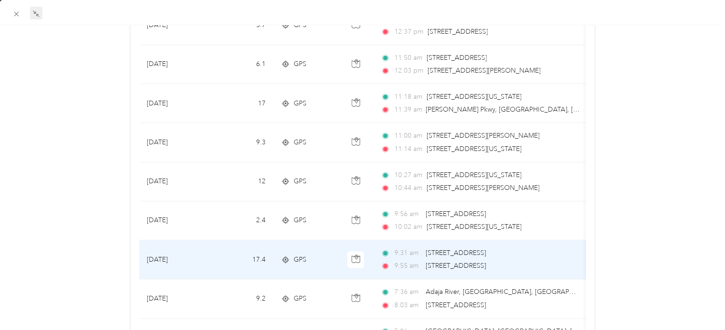
scroll to position [523, 0]
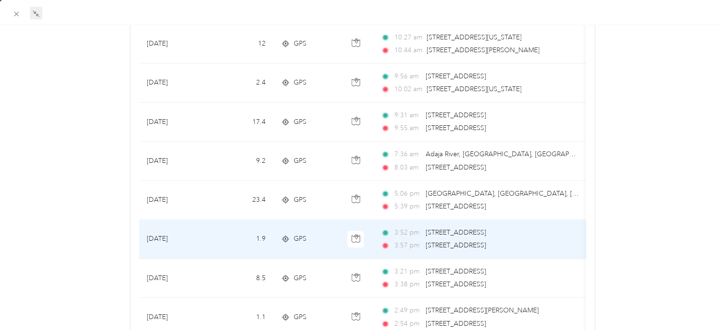
click at [464, 241] on span "8301 Lake Vista, West Side, San Antonio, TX" at bounding box center [456, 245] width 60 height 8
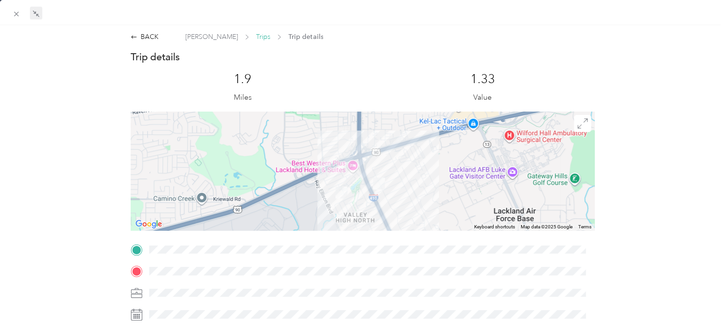
click at [256, 38] on span "Trips" at bounding box center [263, 37] width 14 height 10
